Goal: Task Accomplishment & Management: Manage account settings

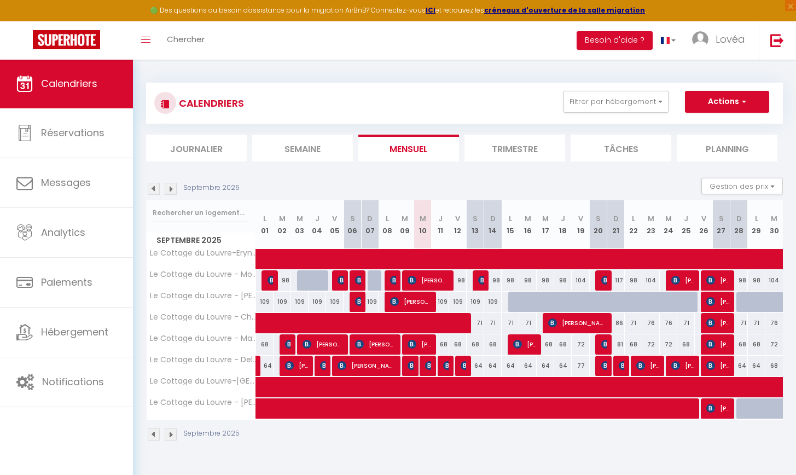
select select
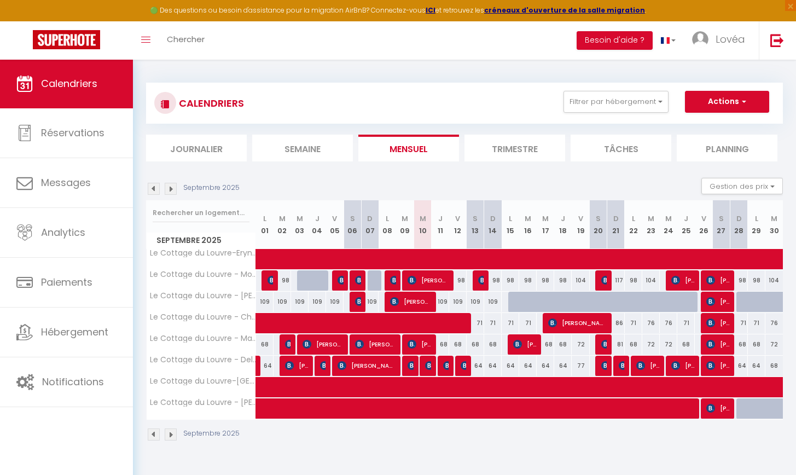
select select
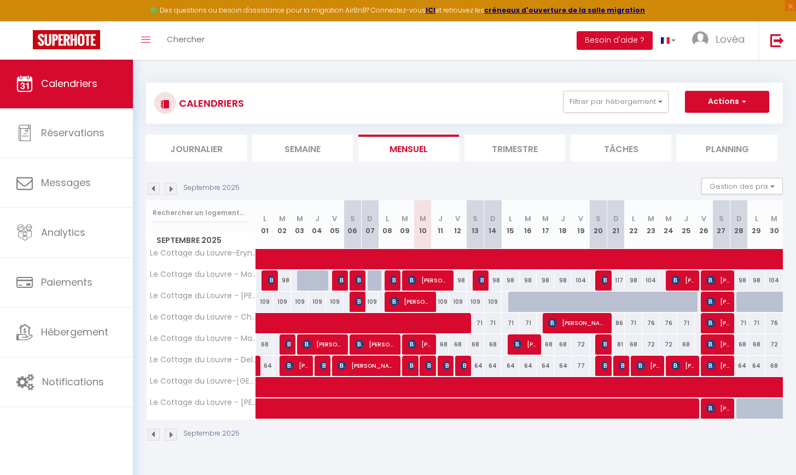
select select
click at [427, 355] on span "lyes atman" at bounding box center [428, 365] width 6 height 21
select select "OK"
select select "KO"
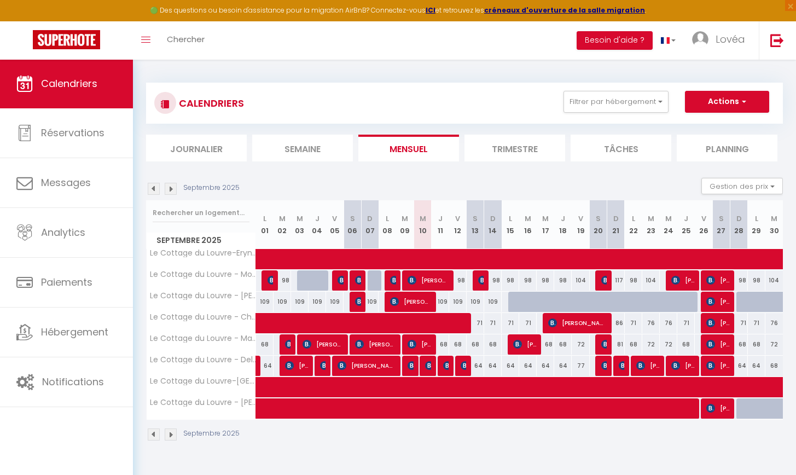
select select "0"
select select "1"
select select
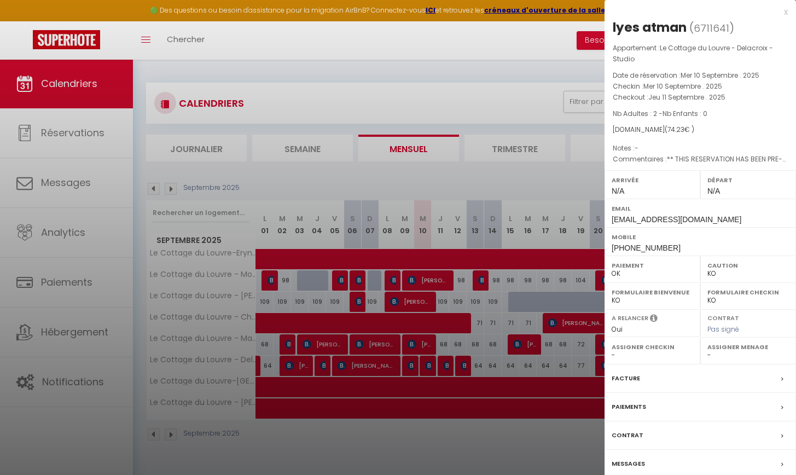
click at [99, 355] on div at bounding box center [398, 237] width 796 height 475
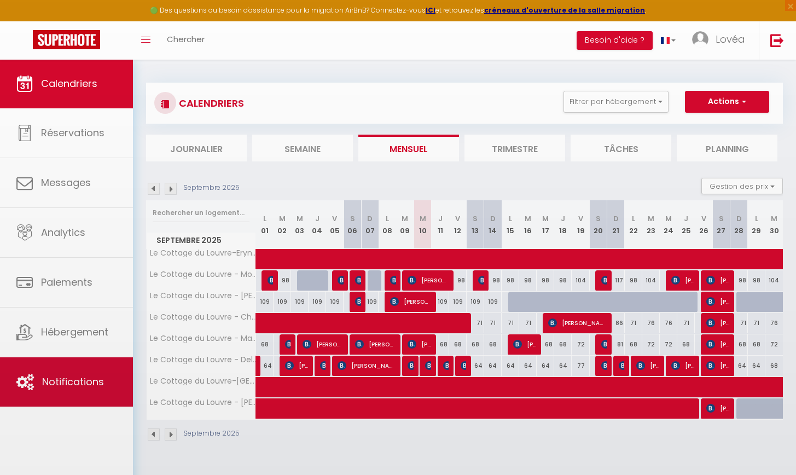
click at [91, 381] on span "Notifications" at bounding box center [73, 382] width 62 height 14
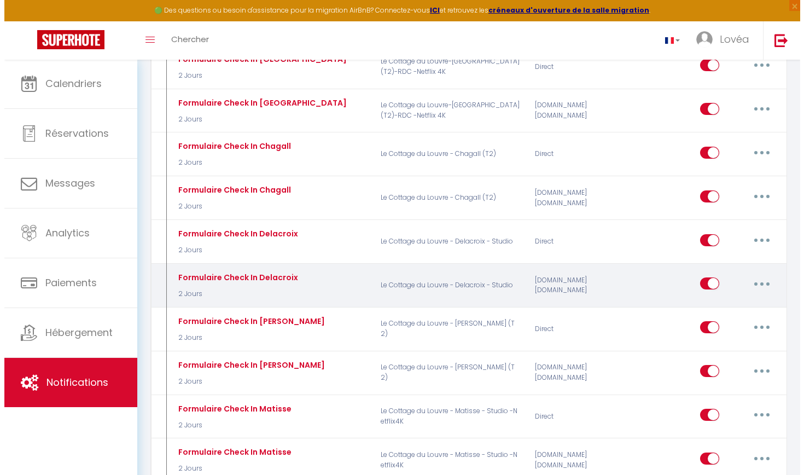
scroll to position [416, 0]
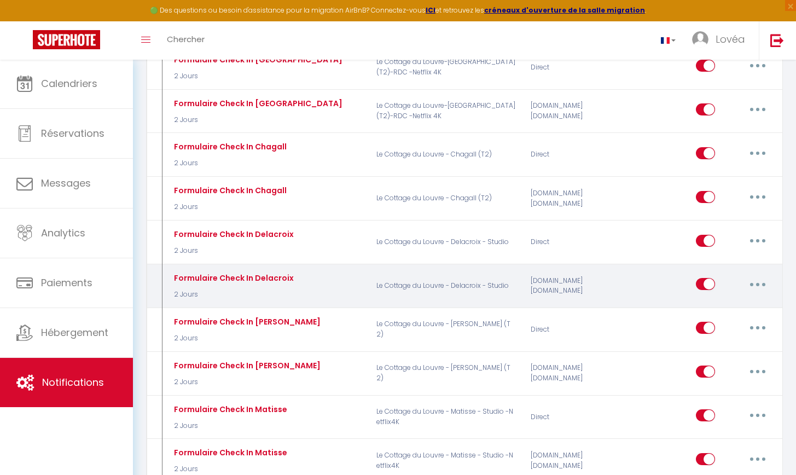
click at [752, 275] on button "button" at bounding box center [757, 283] width 31 height 17
click at [738, 304] on link "Editer" at bounding box center [728, 309] width 81 height 19
type input "Formulaire Check In Delacroix"
select select "2 Jours"
select select
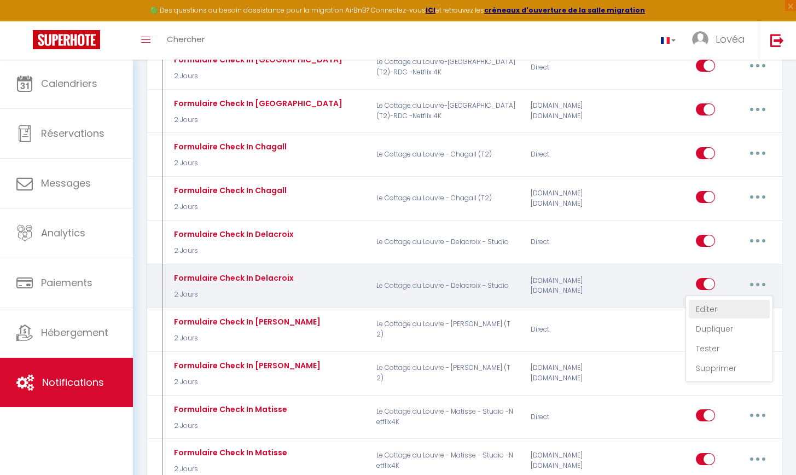
checkbox input "true"
checkbox input "false"
radio input "true"
type input "Votre Check In au [GEOGRAPHIC_DATA]"
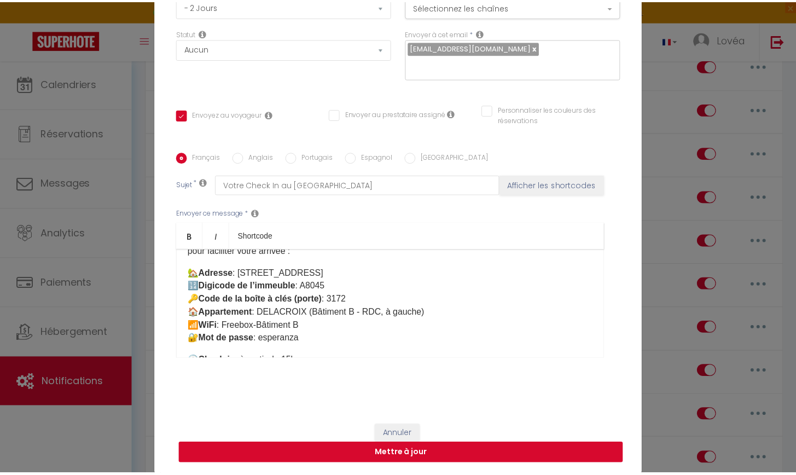
scroll to position [99, 0]
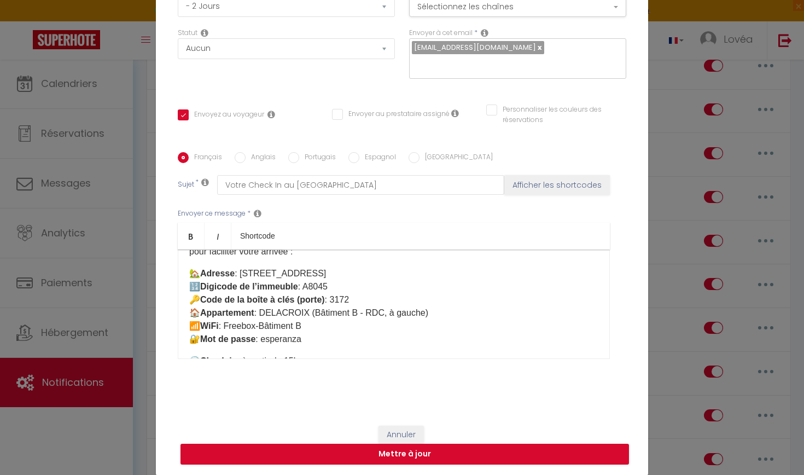
click at [392, 436] on button "Annuler" at bounding box center [400, 434] width 45 height 19
